Goal: Task Accomplishment & Management: Use online tool/utility

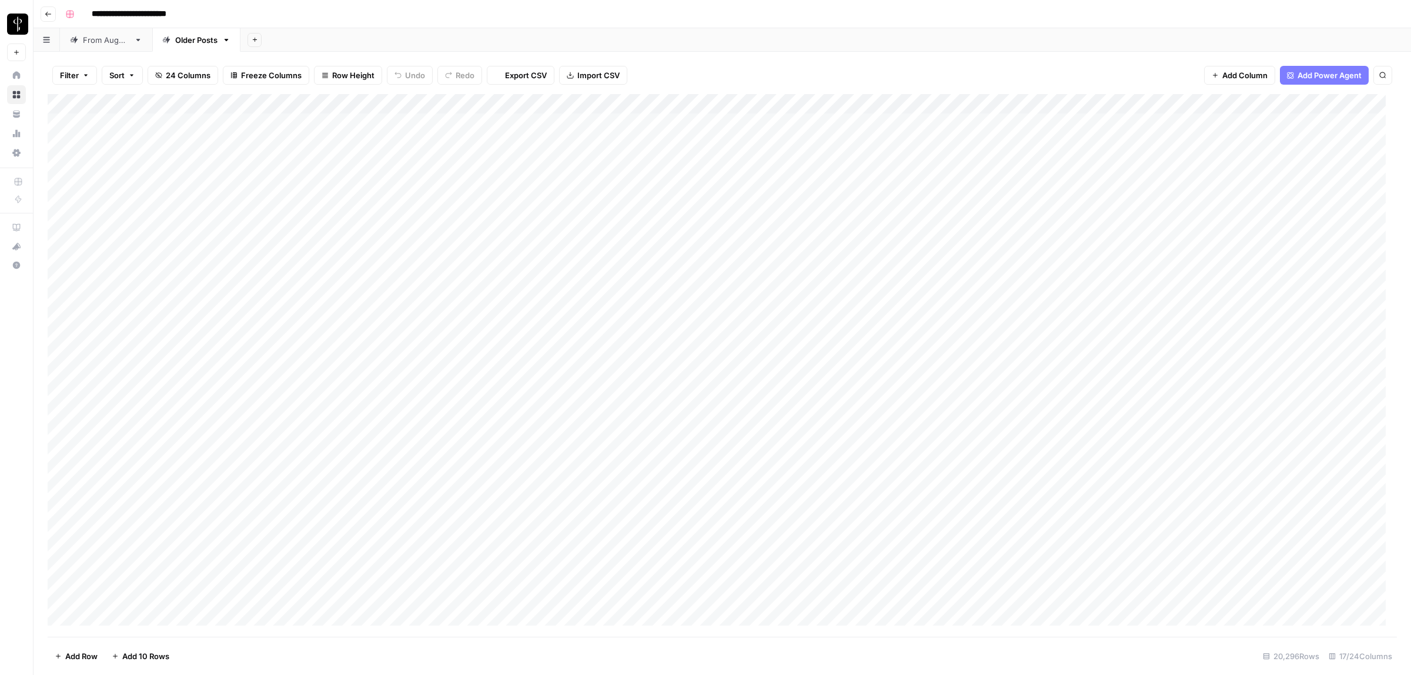
click at [105, 39] on div "From [DATE]" at bounding box center [106, 40] width 46 height 12
click at [78, 75] on span "Filter" at bounding box center [69, 75] width 19 height 12
click at [106, 135] on input "text" at bounding box center [139, 138] width 129 height 12
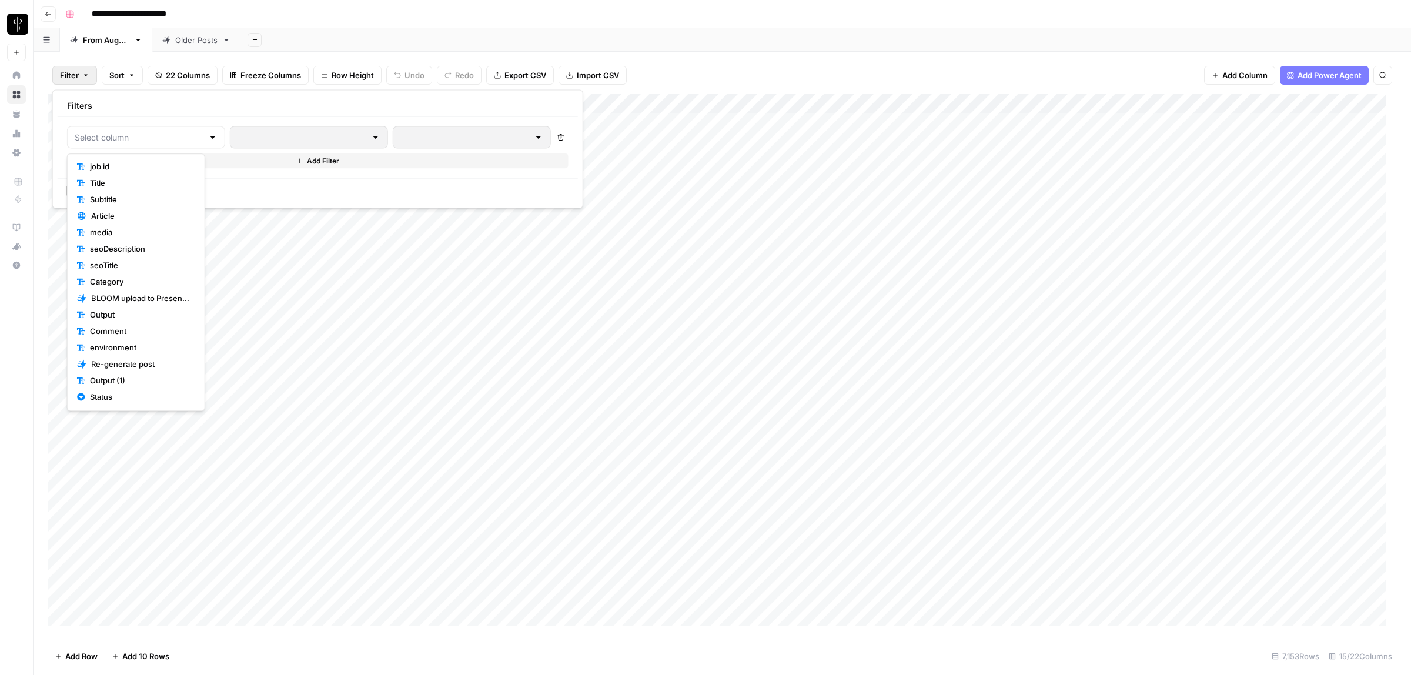
scroll to position [98, 0]
click at [115, 344] on span "Status" at bounding box center [140, 349] width 101 height 12
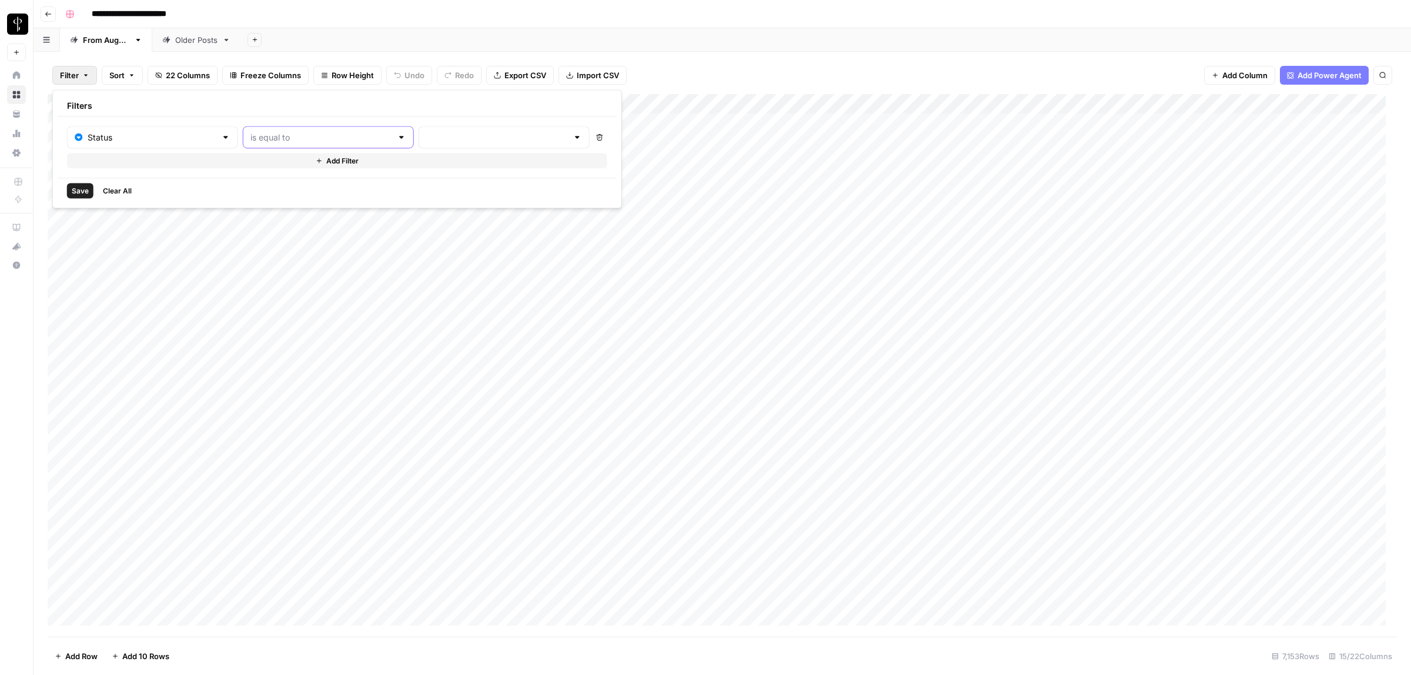
click at [298, 140] on input "text" at bounding box center [321, 138] width 142 height 12
click at [281, 183] on span "is not equal to" at bounding box center [296, 184] width 126 height 12
type input "is not equal to"
click at [445, 136] on input "text" at bounding box center [497, 138] width 142 height 12
click at [410, 162] on span "Posted" at bounding box center [459, 167] width 112 height 12
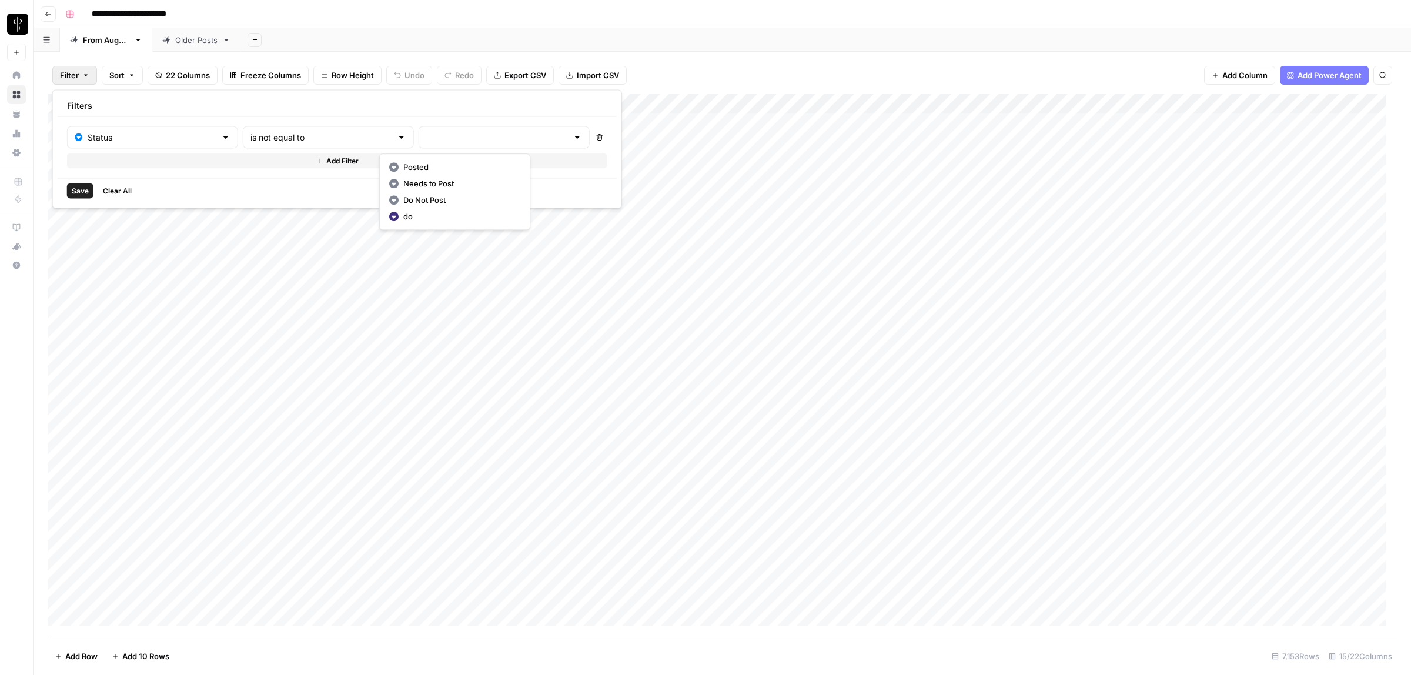
type input "Posted"
click at [295, 157] on button "Add Filter" at bounding box center [339, 160] width 544 height 15
click at [138, 165] on input "text" at bounding box center [146, 165] width 143 height 12
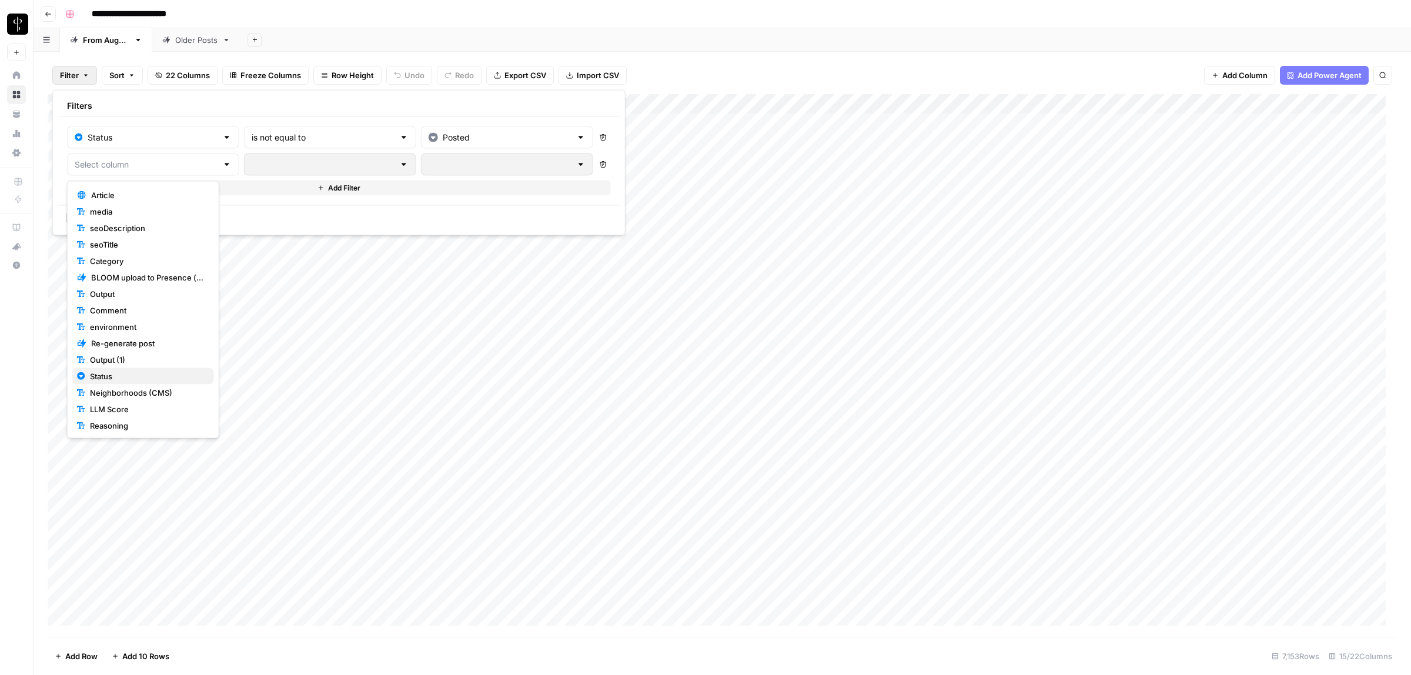
click at [113, 377] on span "Status" at bounding box center [147, 376] width 115 height 12
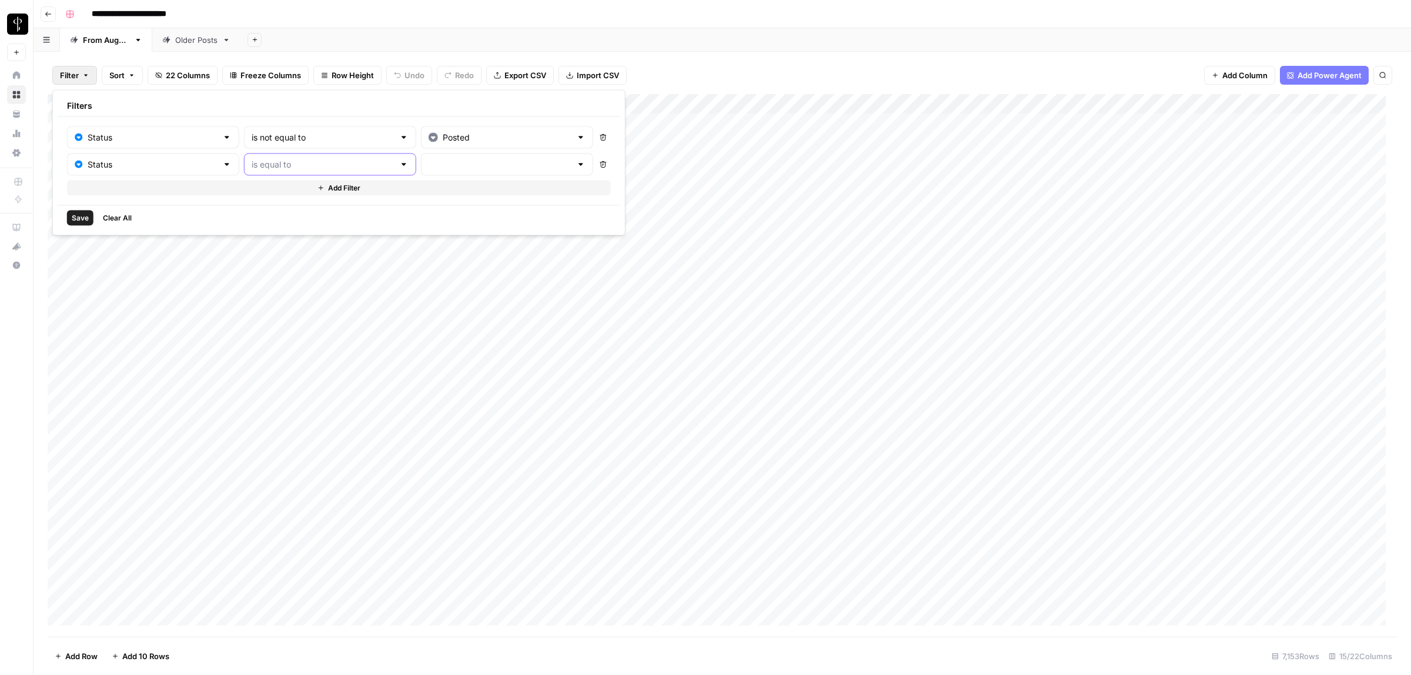
click at [292, 165] on input "text" at bounding box center [323, 165] width 143 height 12
click at [275, 208] on span "is not equal to" at bounding box center [298, 211] width 128 height 12
type input "is not equal to"
click at [431, 165] on input "text" at bounding box center [500, 165] width 143 height 12
click at [445, 210] on span "Needs to Post" at bounding box center [462, 211] width 113 height 12
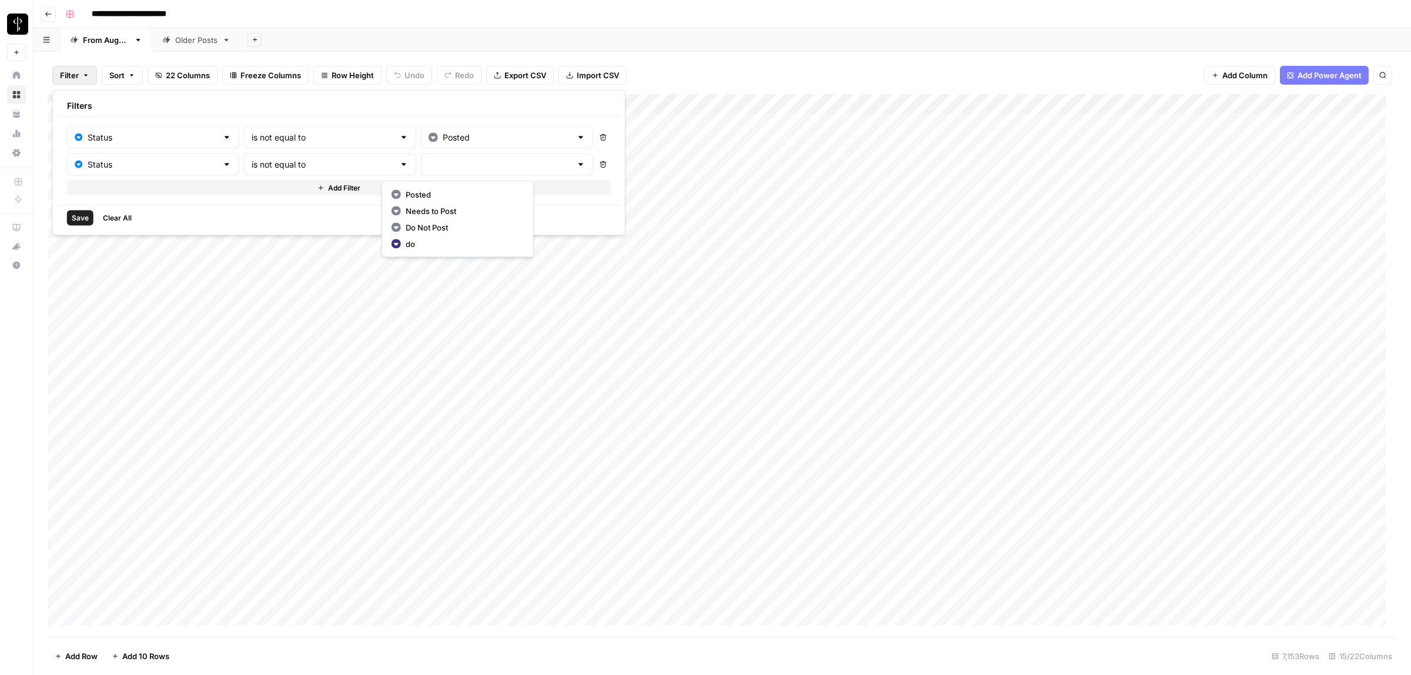
type input "Needs to Post"
click at [317, 186] on icon "button" at bounding box center [320, 188] width 7 height 7
click at [209, 198] on div at bounding box center [153, 192] width 172 height 22
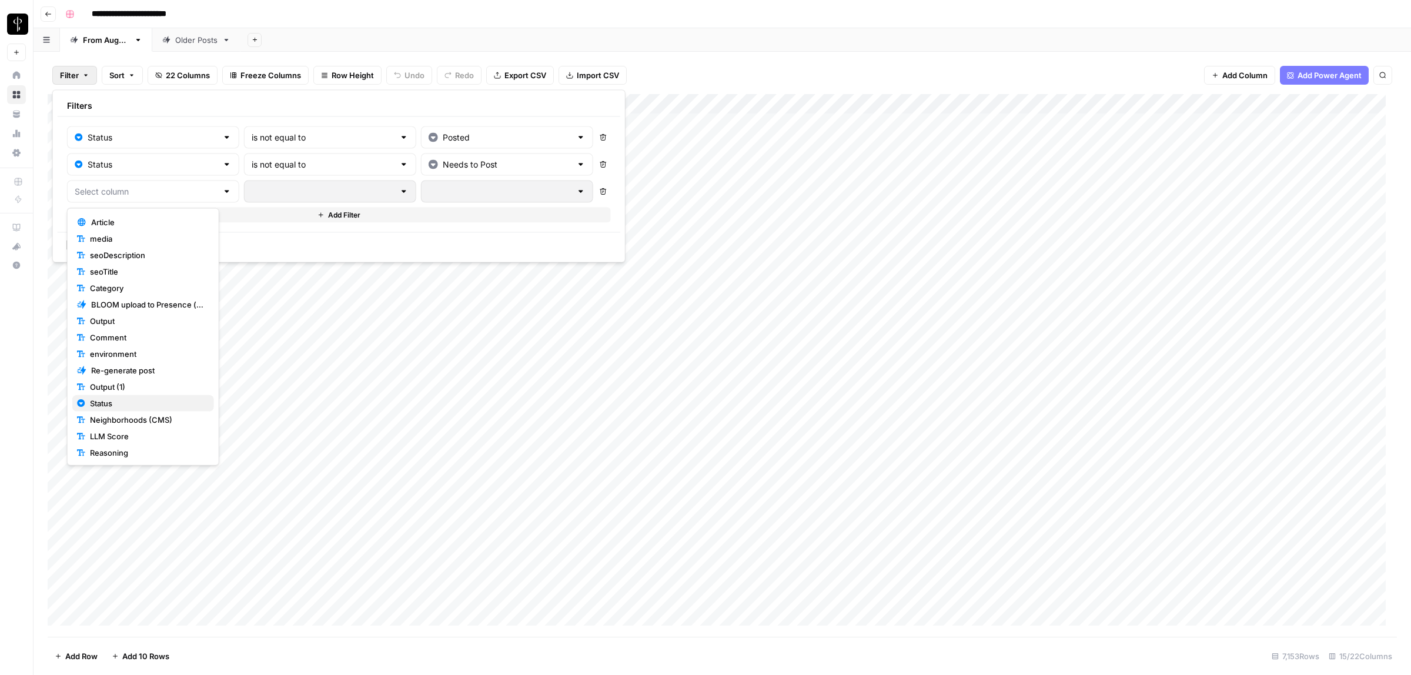
click at [109, 402] on span "Status" at bounding box center [147, 403] width 115 height 12
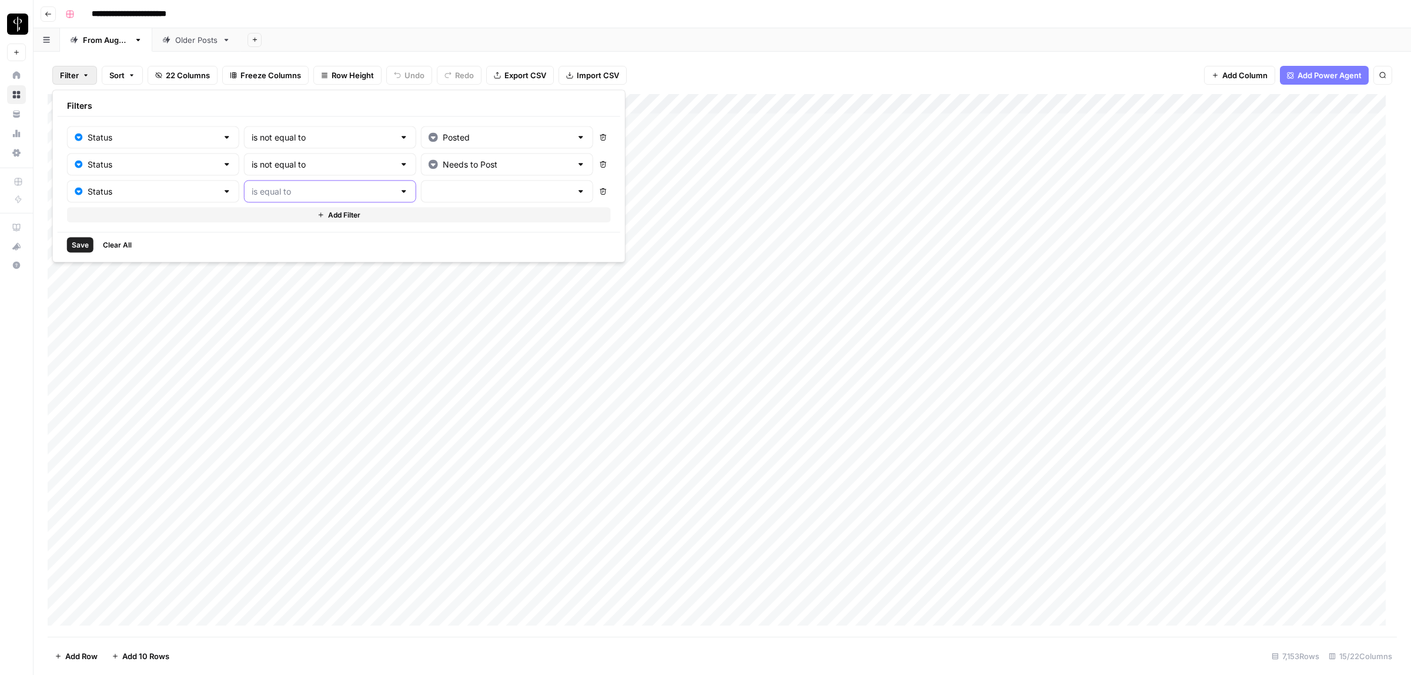
click at [282, 188] on input "text" at bounding box center [323, 192] width 143 height 12
click at [292, 236] on span "is not equal to" at bounding box center [298, 238] width 128 height 12
type input "is not equal to"
click at [429, 192] on input "text" at bounding box center [500, 192] width 143 height 12
click at [426, 251] on span "Do Not Post" at bounding box center [462, 255] width 113 height 12
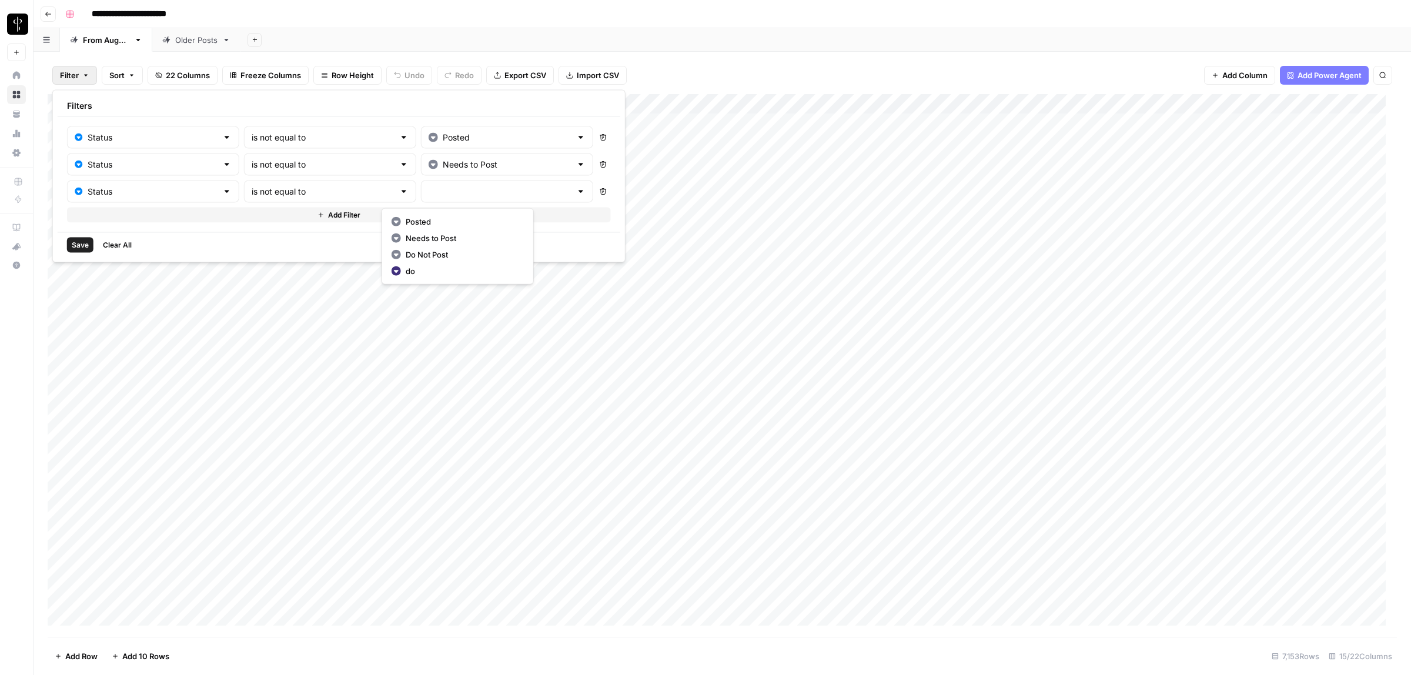
type input "Do Not Post"
click at [79, 243] on span "Save" at bounding box center [80, 245] width 17 height 11
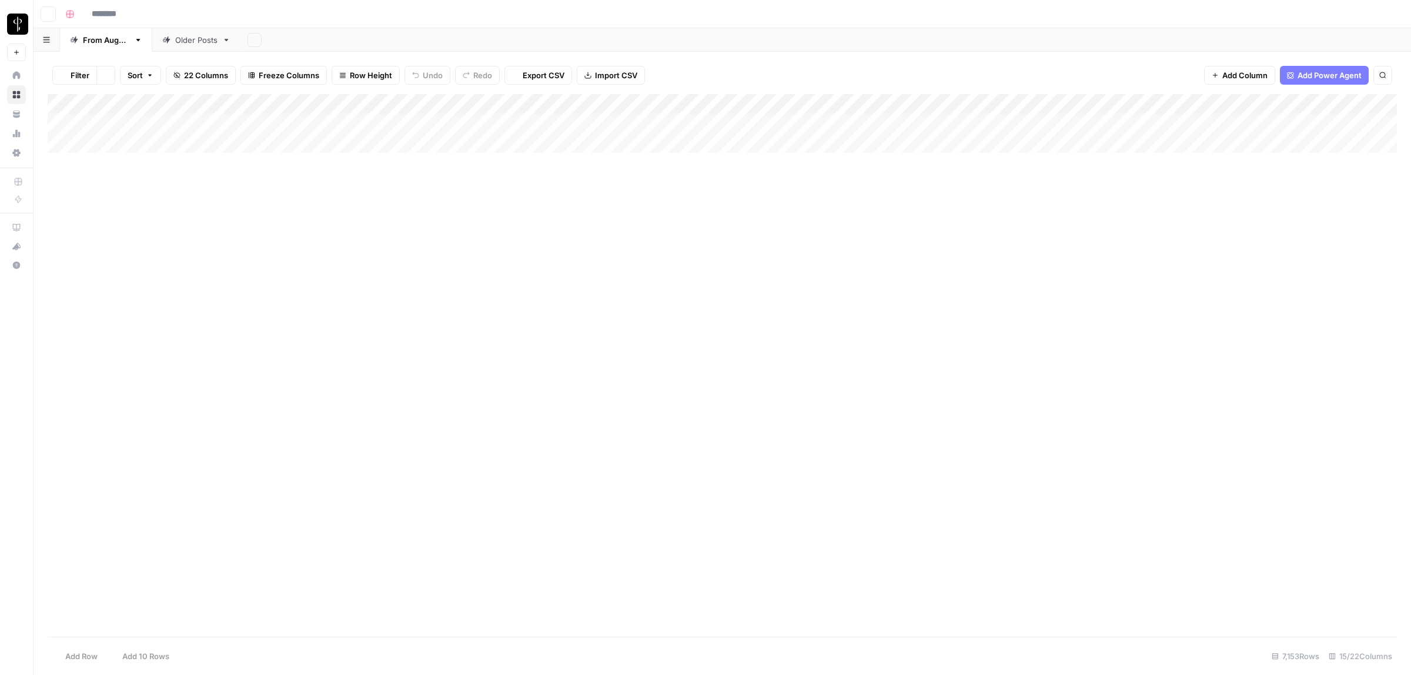
type input "**********"
click at [375, 122] on div "Add Column" at bounding box center [722, 123] width 1349 height 59
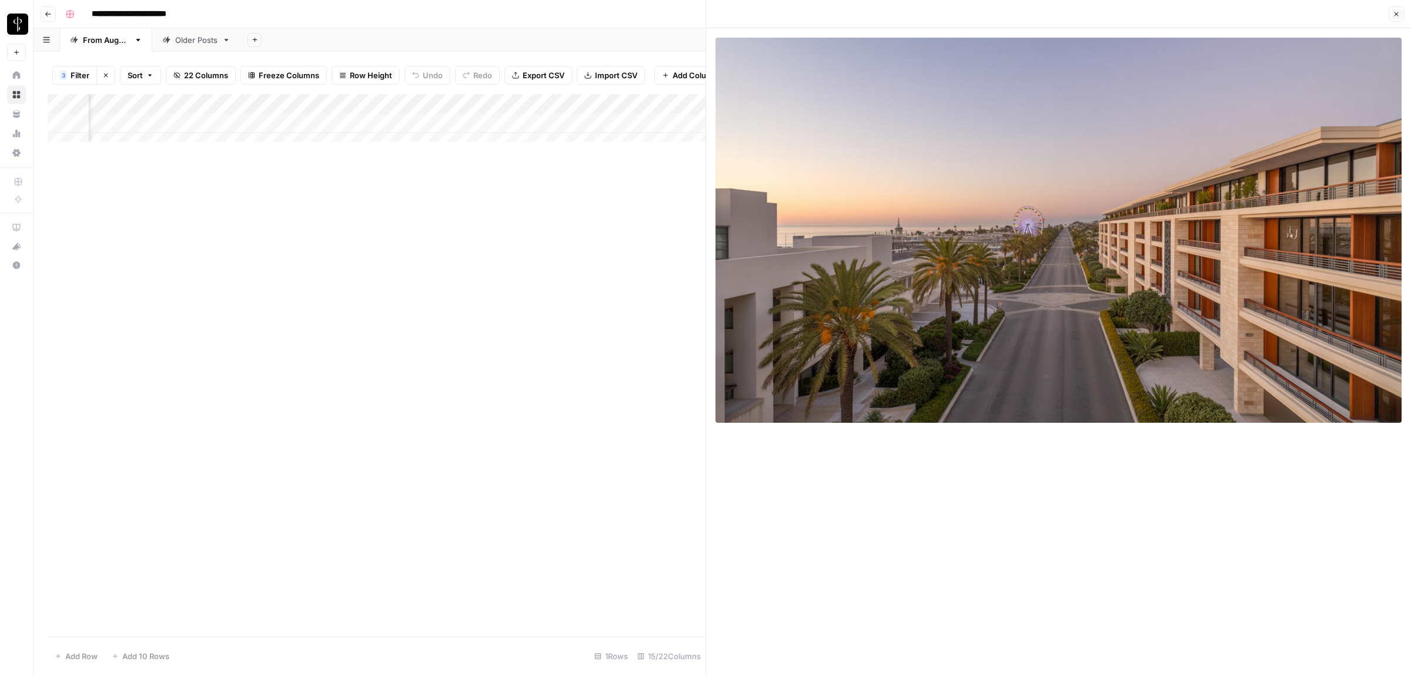
click at [516, 132] on div "Add Column" at bounding box center [377, 123] width 658 height 59
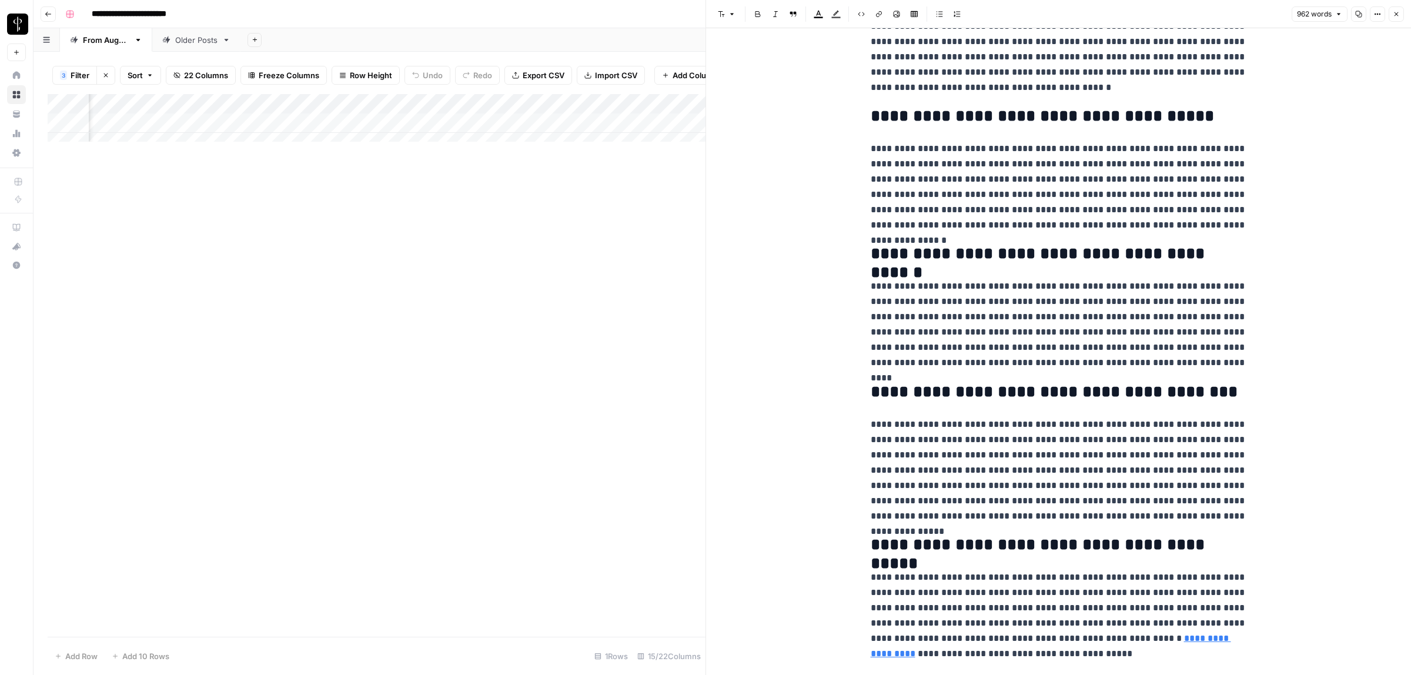
scroll to position [1229, 0]
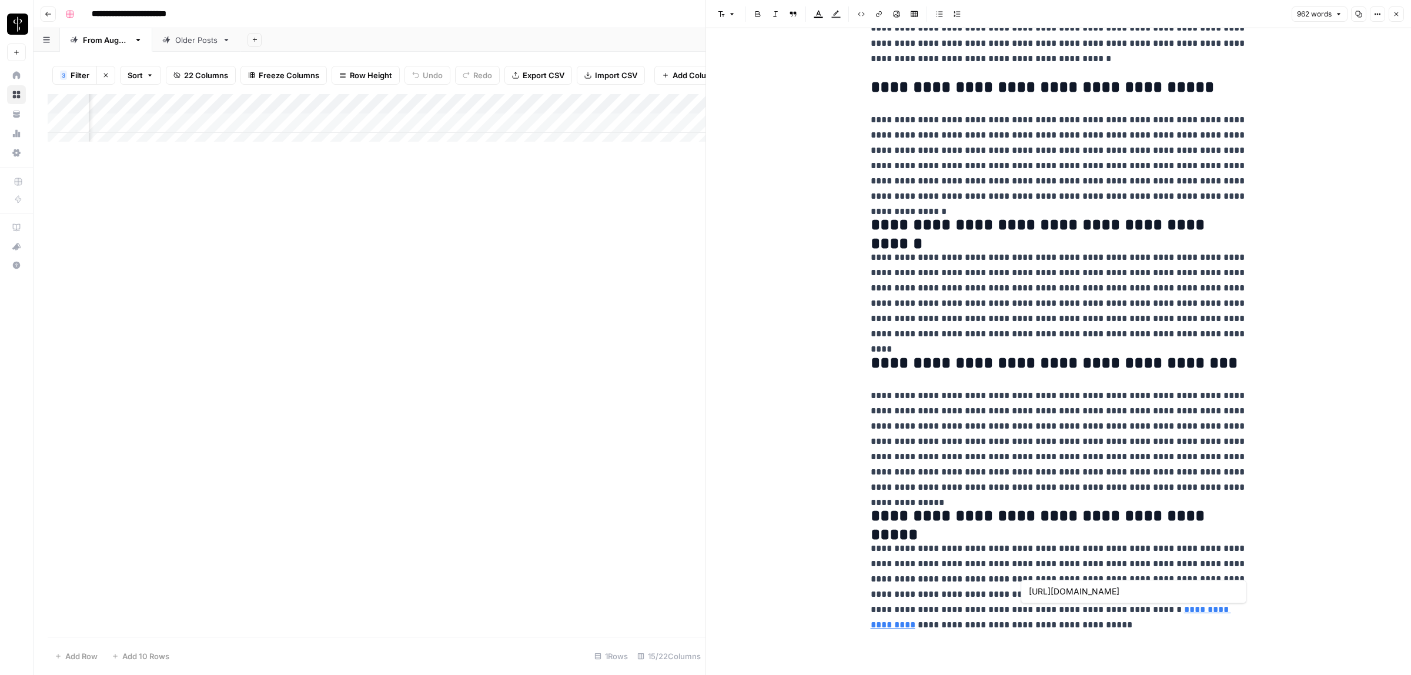
click at [1068, 613] on link "**********" at bounding box center [1051, 617] width 360 height 24
click at [1198, 596] on link "Open in a new tab" at bounding box center [1198, 591] width 15 height 15
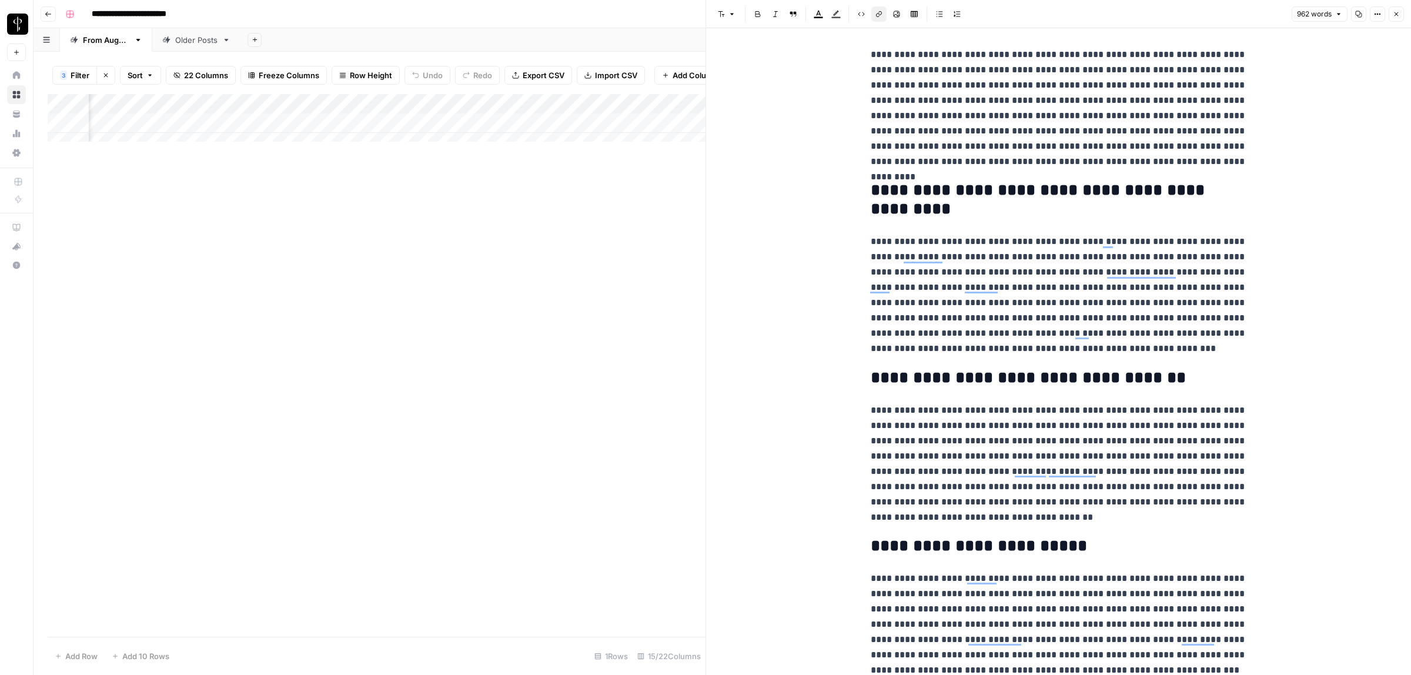
scroll to position [0, 0]
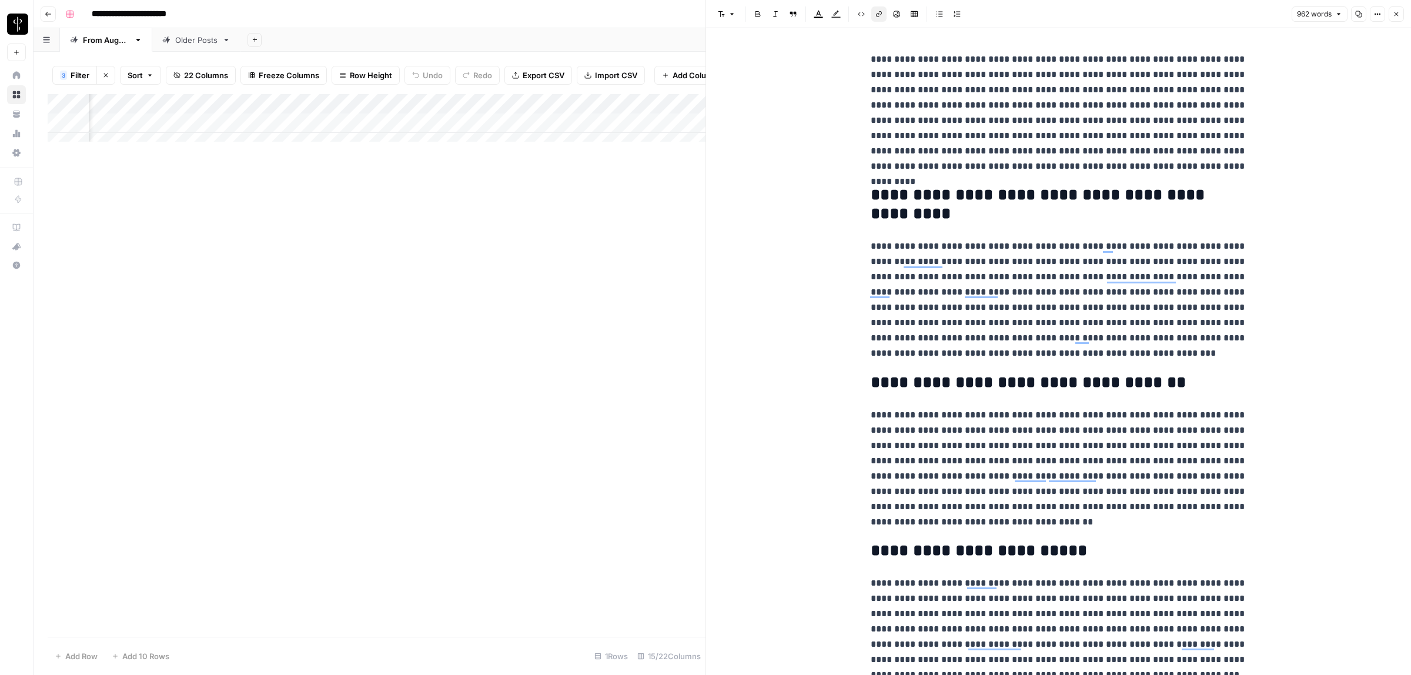
click at [1398, 16] on icon "button" at bounding box center [1396, 14] width 7 height 7
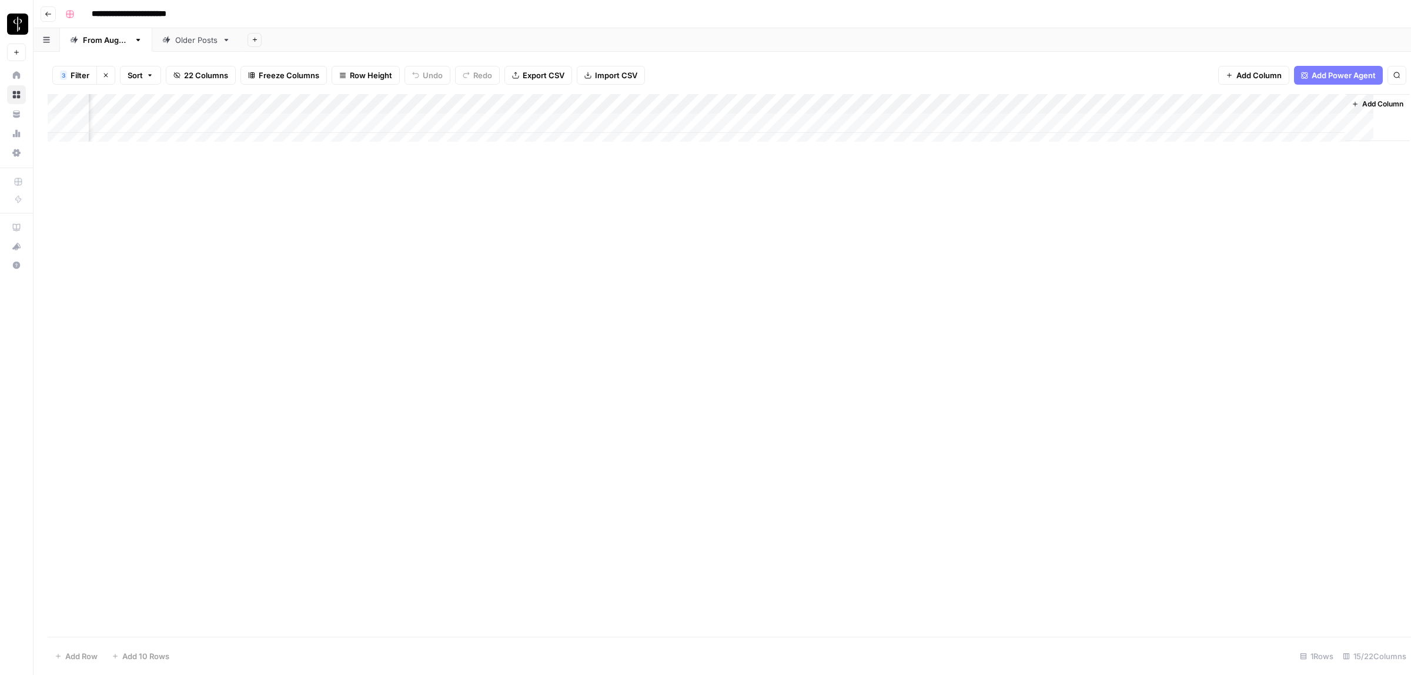
scroll to position [0, 532]
click at [1141, 125] on div "Add Column" at bounding box center [722, 123] width 1349 height 59
click at [1132, 176] on div "Posted" at bounding box center [1135, 169] width 39 height 16
click at [1134, 166] on button "Posted" at bounding box center [1135, 169] width 35 height 14
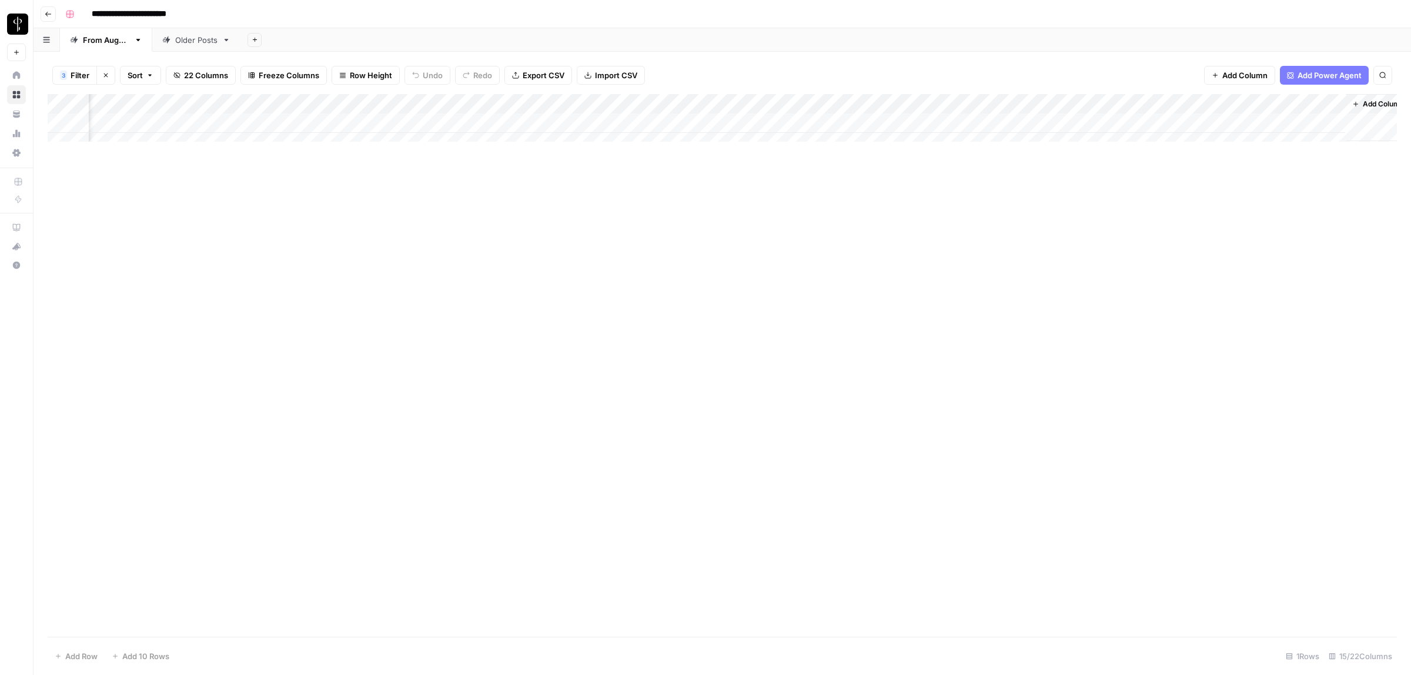
click at [1023, 220] on div "Add Column" at bounding box center [722, 365] width 1349 height 543
type input "**********"
